Goal: Find specific page/section: Find specific page/section

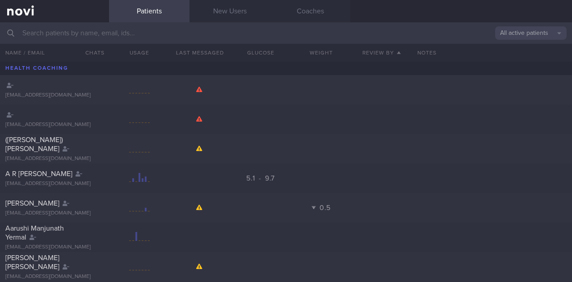
click at [182, 30] on input "text" at bounding box center [286, 32] width 572 height 21
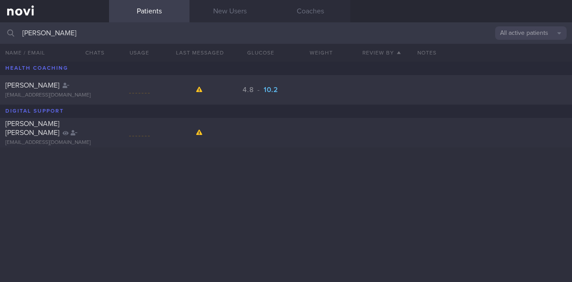
type input "[PERSON_NAME]"
click at [335, 187] on div "[PERSON_NAME] [EMAIL_ADDRESS][DOMAIN_NAME] 4.8 - 10.2 [PERSON_NAME] [PERSON_NAM…" at bounding box center [286, 172] width 572 height 220
click at [134, 94] on div at bounding box center [139, 90] width 21 height 11
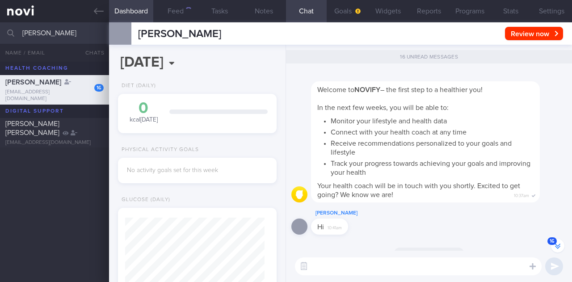
scroll to position [70, 140]
click at [555, 249] on button "16" at bounding box center [557, 245] width 13 height 13
